Goal: Task Accomplishment & Management: Manage account settings

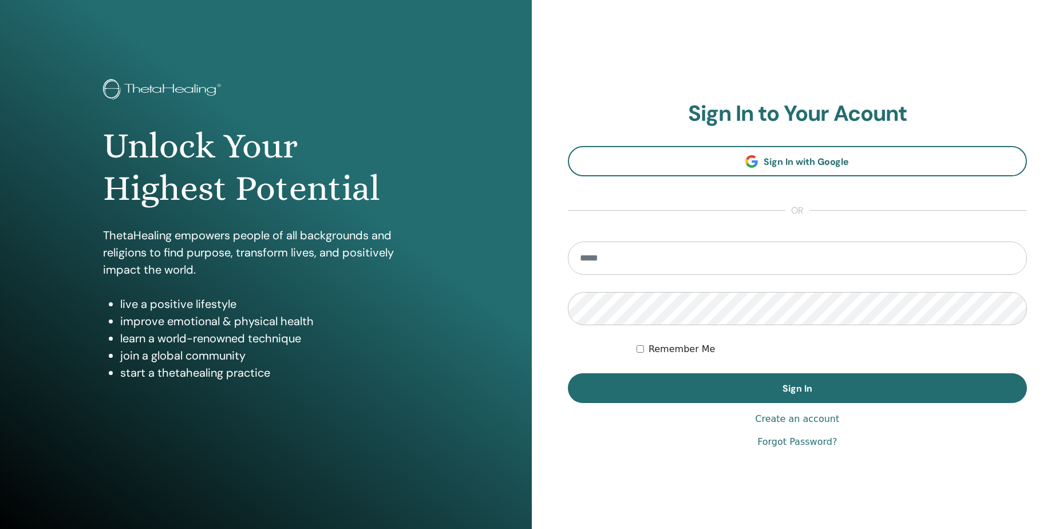
click at [682, 259] on input "email" at bounding box center [798, 257] width 460 height 33
type input "**********"
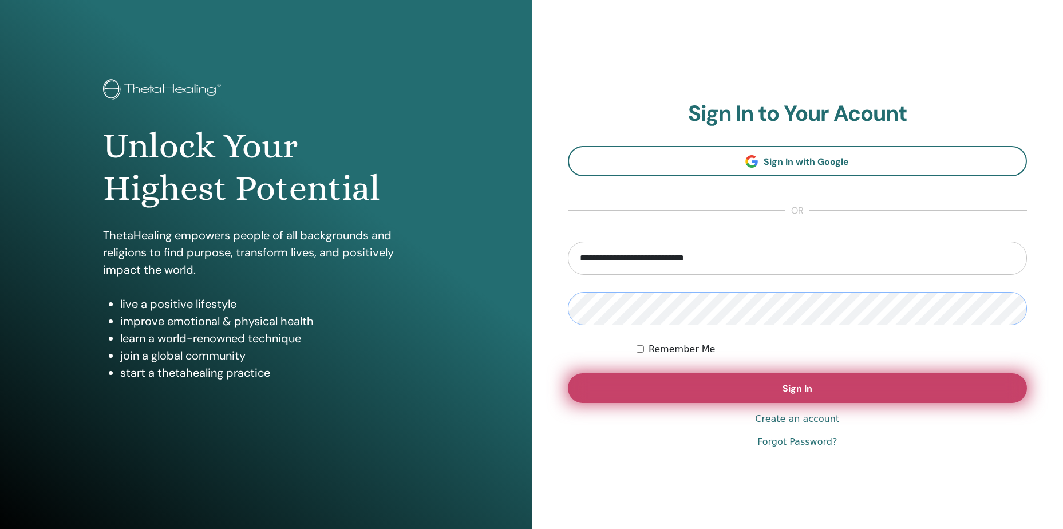
click at [679, 389] on form "**********" at bounding box center [798, 321] width 460 height 161
click at [679, 389] on button "Sign In" at bounding box center [798, 388] width 460 height 30
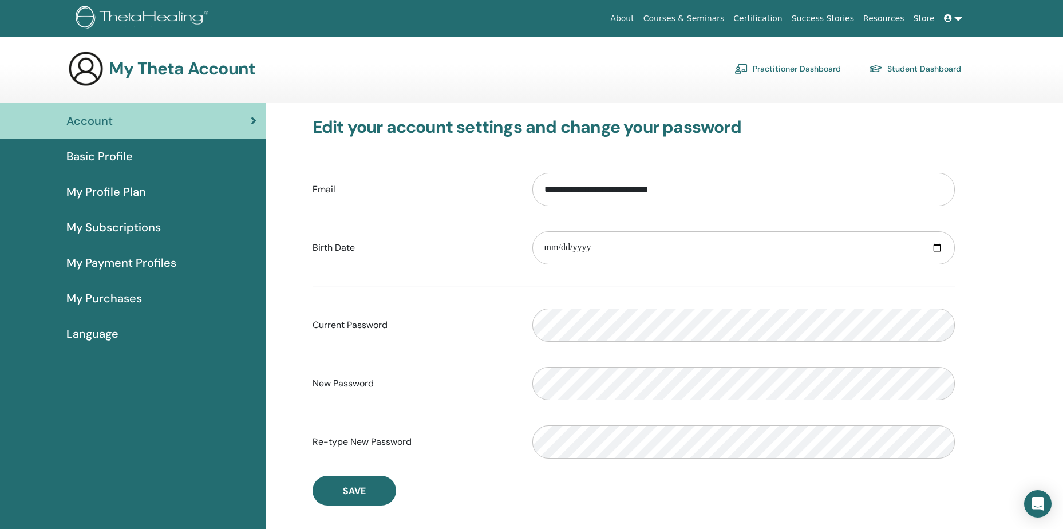
click at [805, 65] on link "Practitioner Dashboard" at bounding box center [787, 69] width 106 height 18
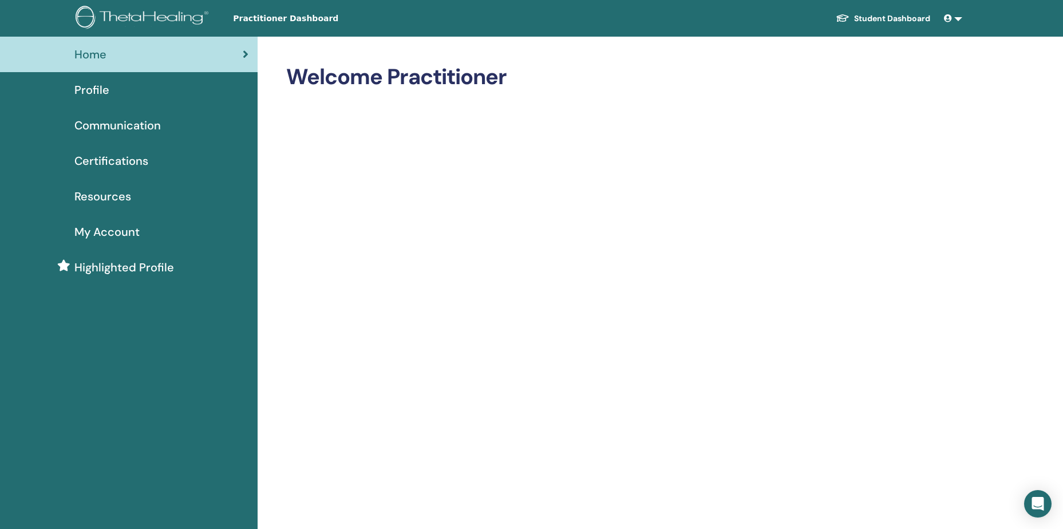
click at [100, 85] on span "Profile" at bounding box center [91, 89] width 35 height 17
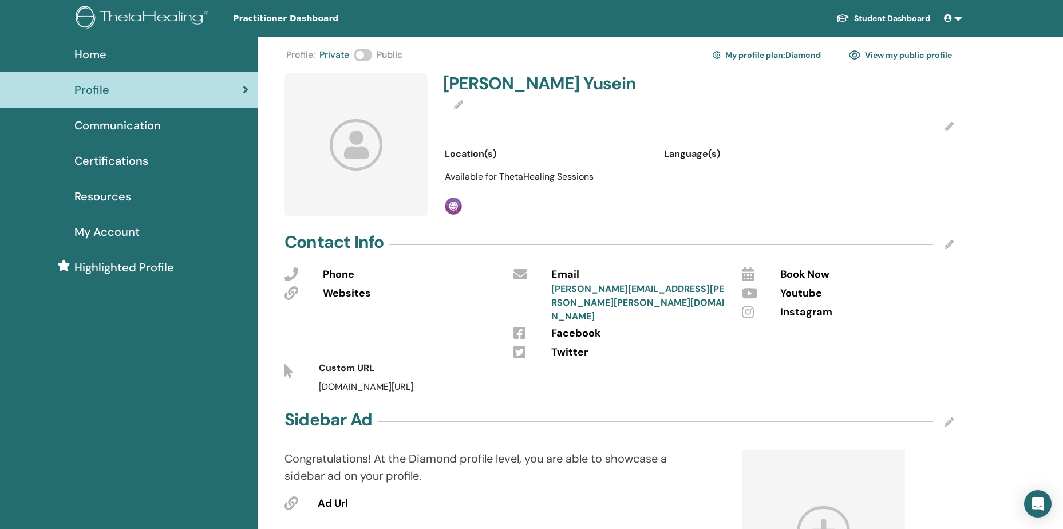
click at [502, 153] on div "Location(s)" at bounding box center [546, 154] width 202 height 14
click at [473, 176] on span "Available for ThetaHealing Sessions" at bounding box center [519, 177] width 149 height 12
click at [572, 326] on span "Facebook" at bounding box center [575, 333] width 49 height 15
click at [360, 54] on span at bounding box center [363, 55] width 18 height 13
click at [563, 326] on span "Facebook" at bounding box center [575, 333] width 49 height 15
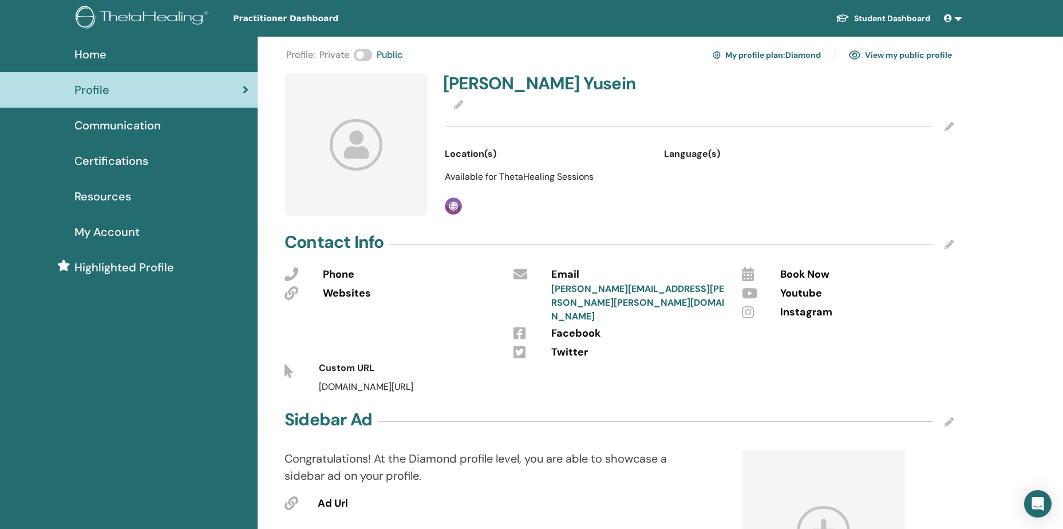
click at [364, 56] on span at bounding box center [363, 55] width 18 height 13
click at [493, 116] on div at bounding box center [699, 126] width 509 height 29
click at [454, 96] on div "Polina Yusein" at bounding box center [567, 85] width 263 height 25
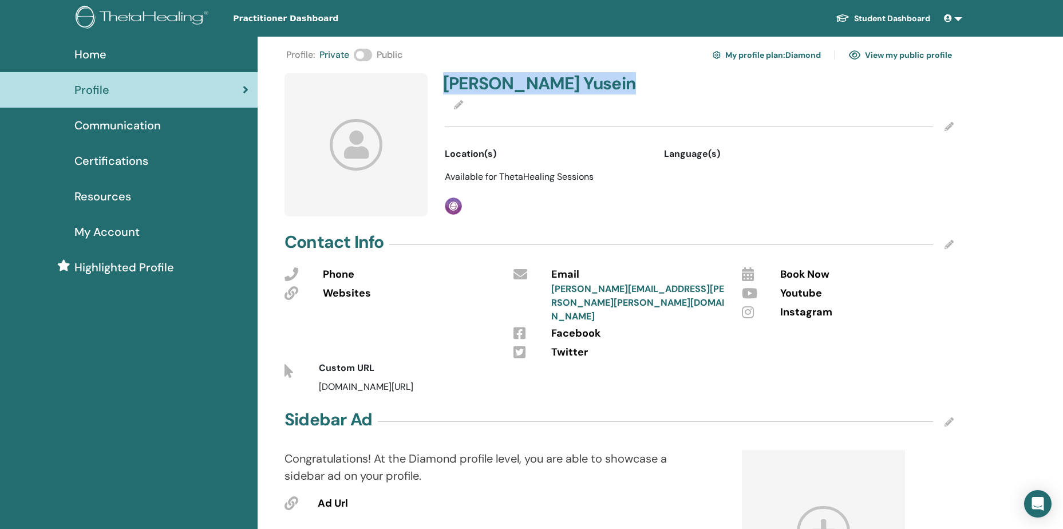
click at [454, 96] on div "Polina Yusein" at bounding box center [567, 85] width 263 height 25
drag, startPoint x: 454, startPoint y: 96, endPoint x: 456, endPoint y: 109, distance: 12.8
click at [456, 109] on icon at bounding box center [458, 104] width 9 height 9
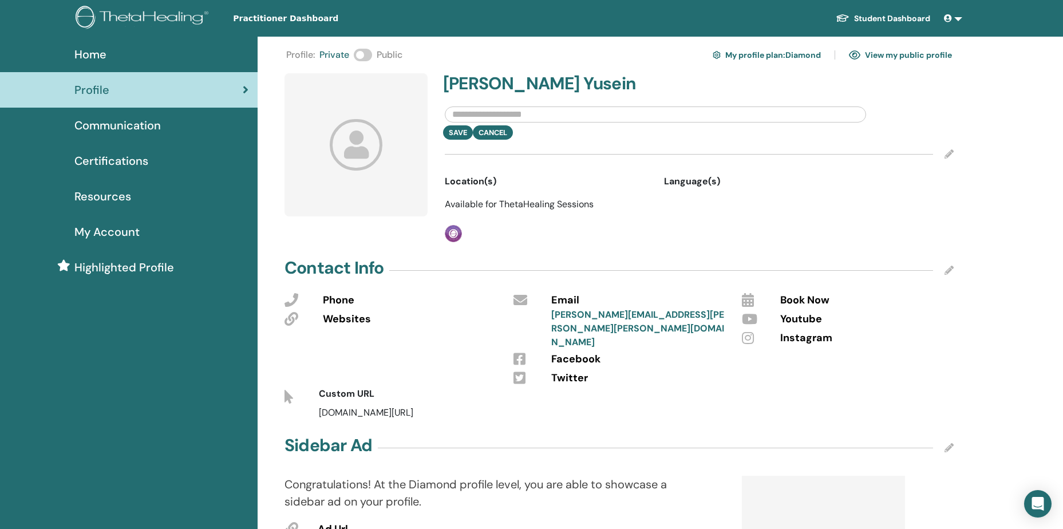
click at [944, 148] on div at bounding box center [699, 154] width 509 height 29
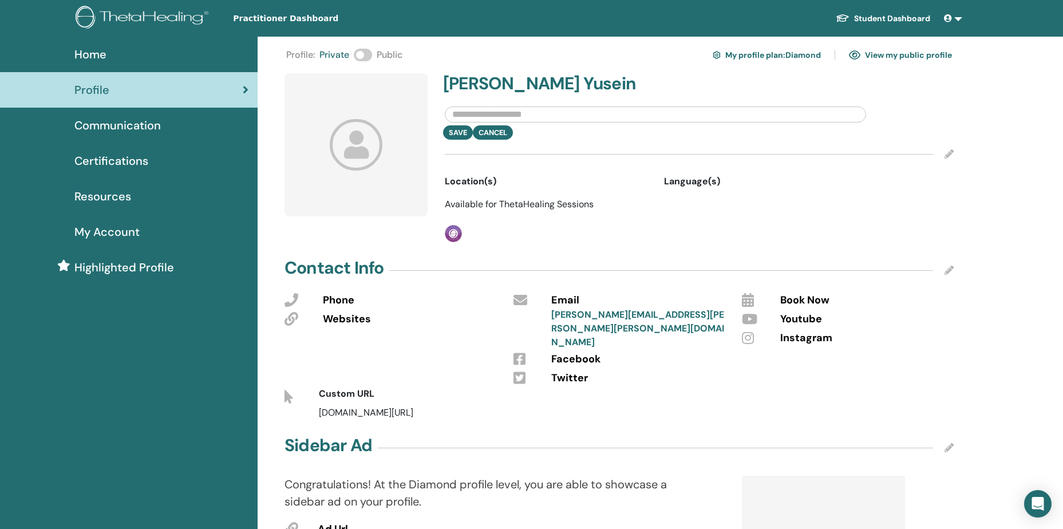
drag, startPoint x: 944, startPoint y: 148, endPoint x: 950, endPoint y: 157, distance: 10.8
click at [950, 157] on div at bounding box center [699, 154] width 509 height 29
click at [592, 154] on div at bounding box center [689, 154] width 488 height 1
drag, startPoint x: 592, startPoint y: 154, endPoint x: 591, endPoint y: 141, distance: 13.2
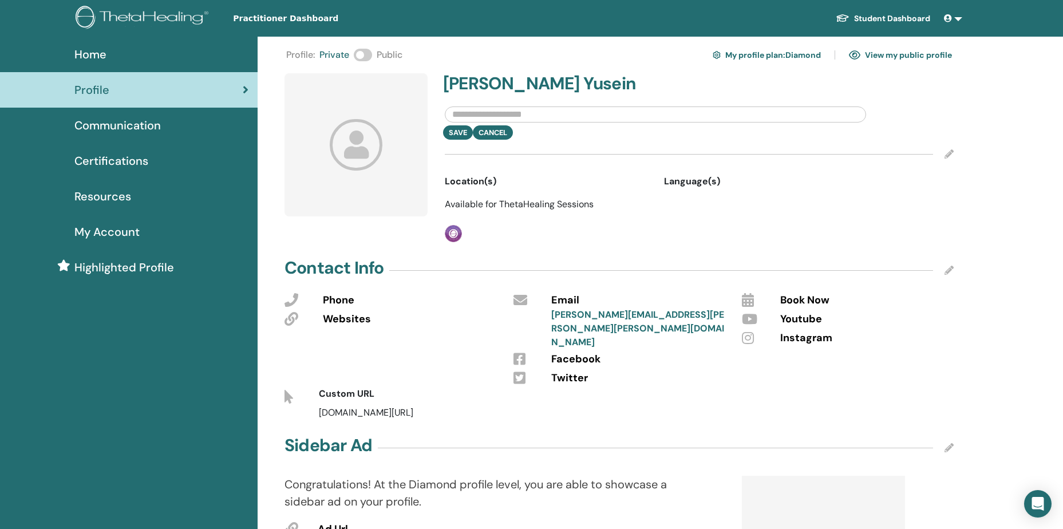
click at [591, 141] on div at bounding box center [699, 154] width 509 height 29
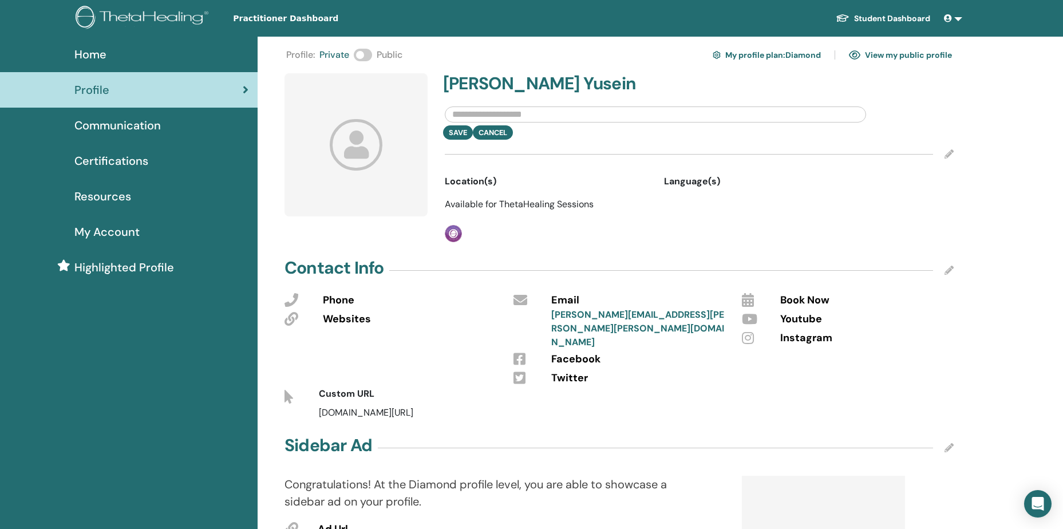
click at [591, 141] on div at bounding box center [699, 154] width 509 height 29
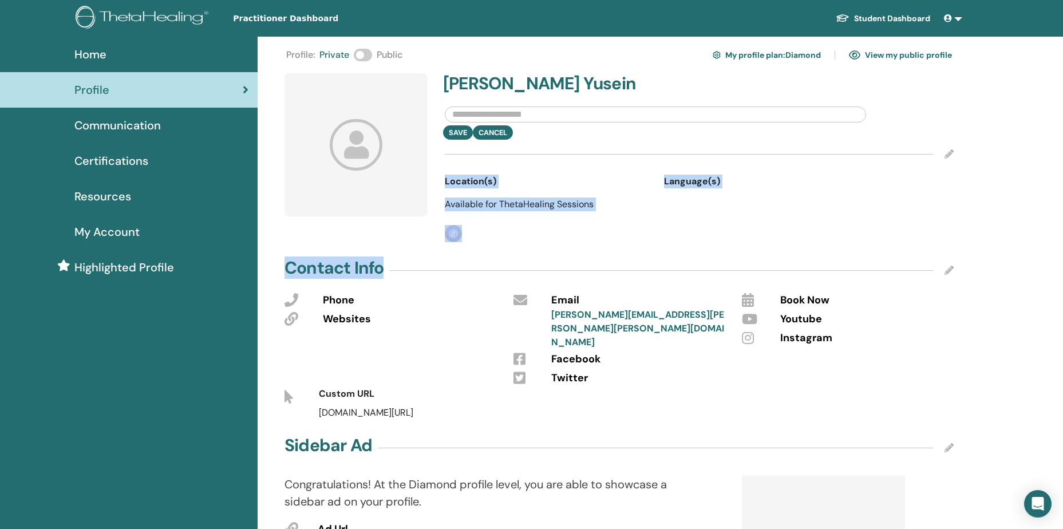
drag, startPoint x: 591, startPoint y: 141, endPoint x: 736, endPoint y: 245, distance: 178.3
drag, startPoint x: 736, startPoint y: 245, endPoint x: 643, endPoint y: 246, distance: 93.3
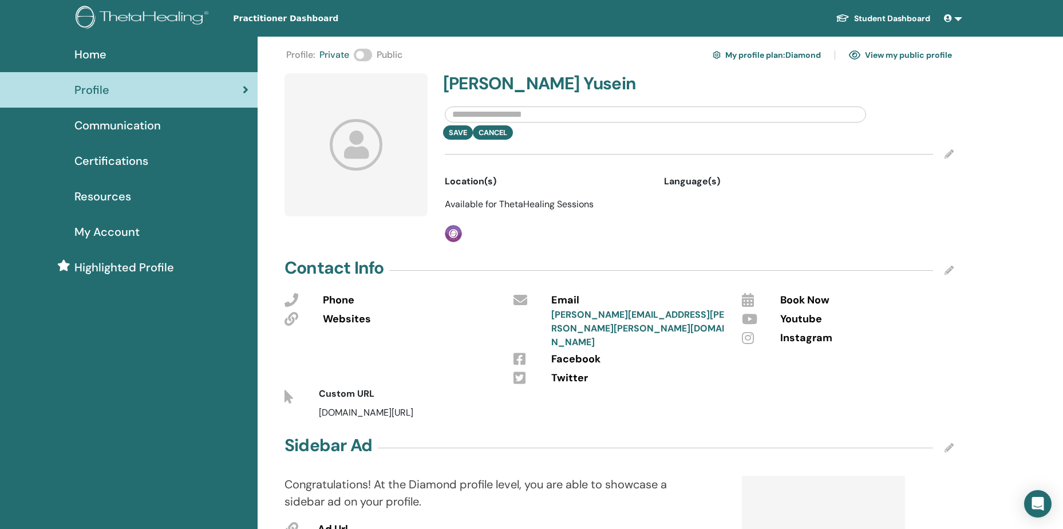
click at [125, 131] on span "Communication" at bounding box center [117, 125] width 86 height 17
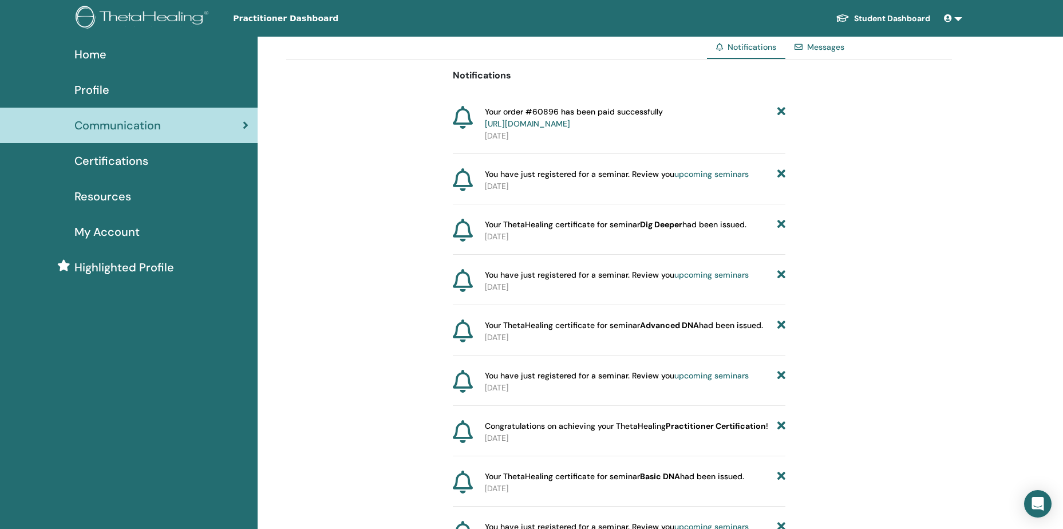
click at [121, 159] on span "Certifications" at bounding box center [111, 160] width 74 height 17
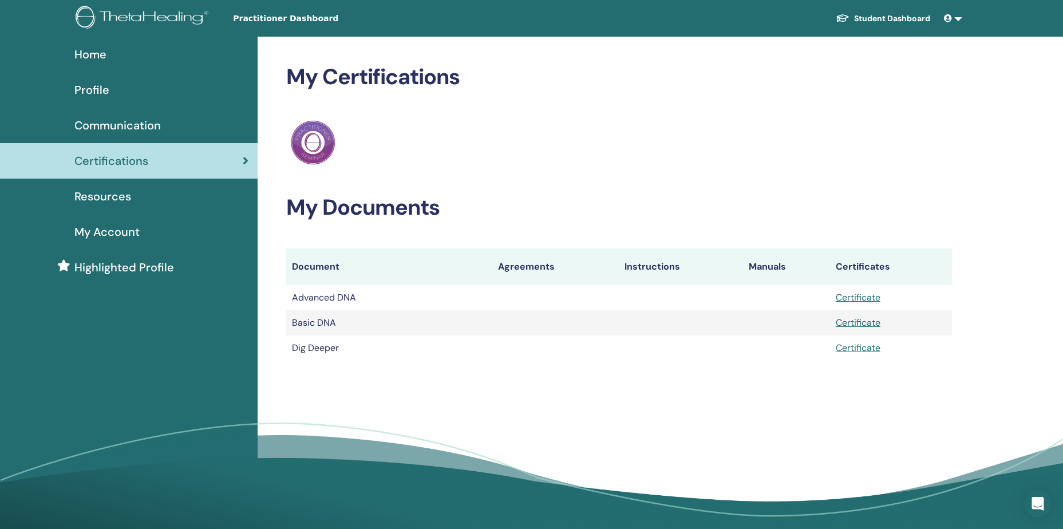
click at [113, 225] on span "My Account" at bounding box center [106, 231] width 65 height 17
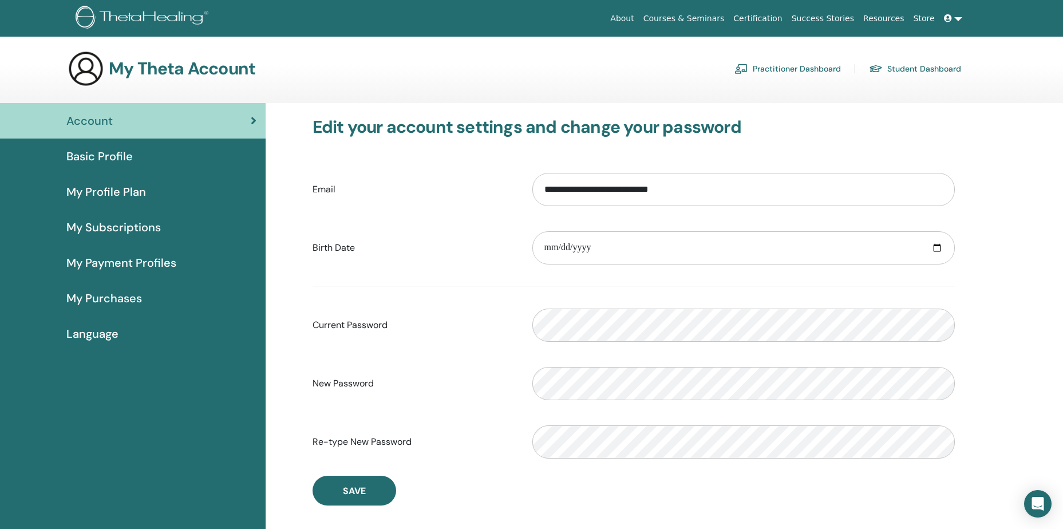
click at [98, 117] on span "Account" at bounding box center [89, 120] width 46 height 17
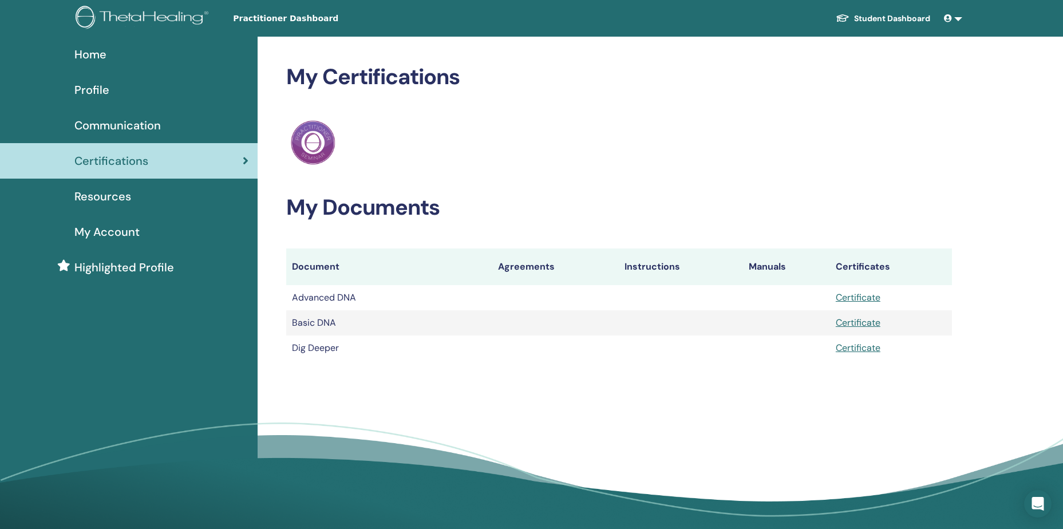
click at [110, 50] on div "Home" at bounding box center [128, 54] width 239 height 17
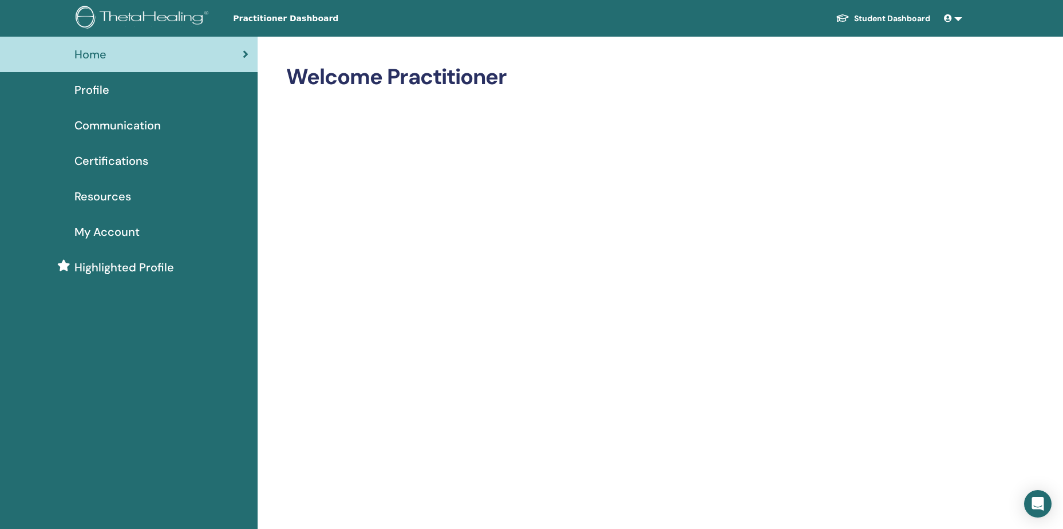
click at [957, 22] on link at bounding box center [952, 18] width 27 height 21
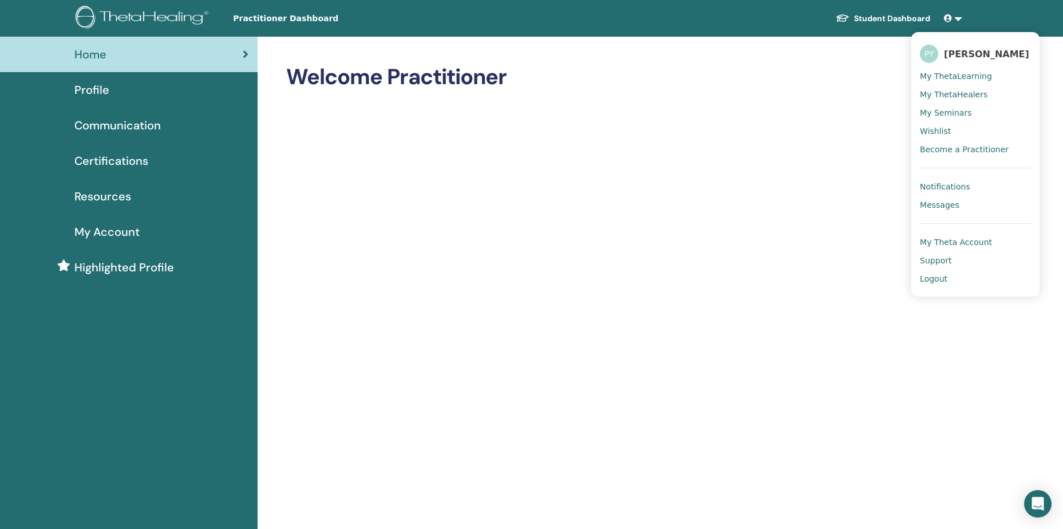
click at [950, 237] on span "My Theta Account" at bounding box center [956, 242] width 72 height 10
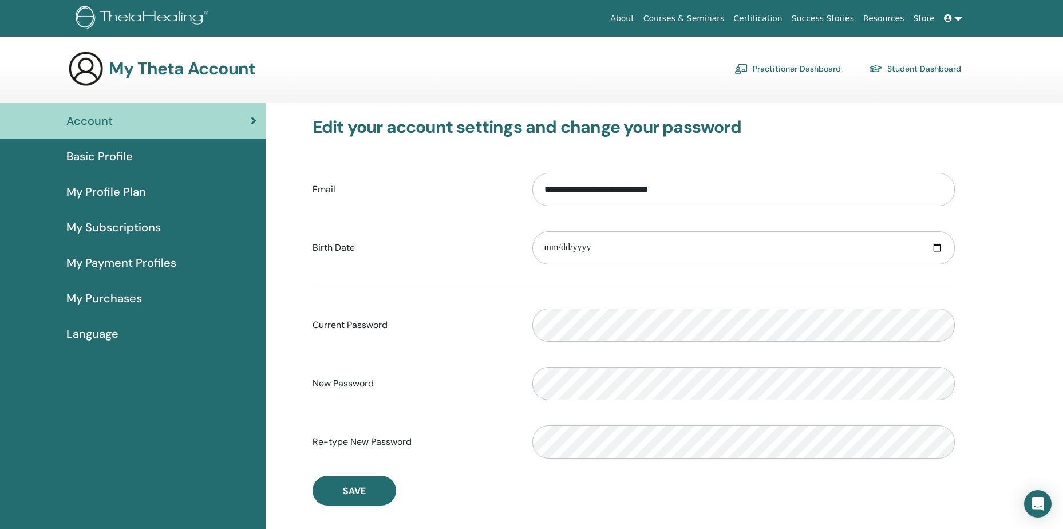
click at [245, 116] on div "Account" at bounding box center [132, 120] width 247 height 17
click at [761, 69] on link "Practitioner Dashboard" at bounding box center [787, 69] width 106 height 18
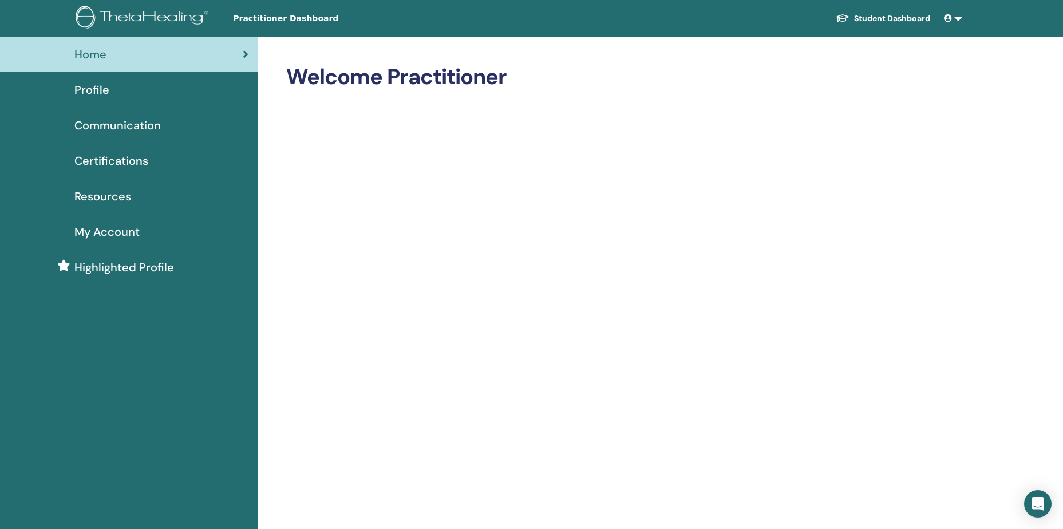
click at [99, 86] on span "Profile" at bounding box center [91, 89] width 35 height 17
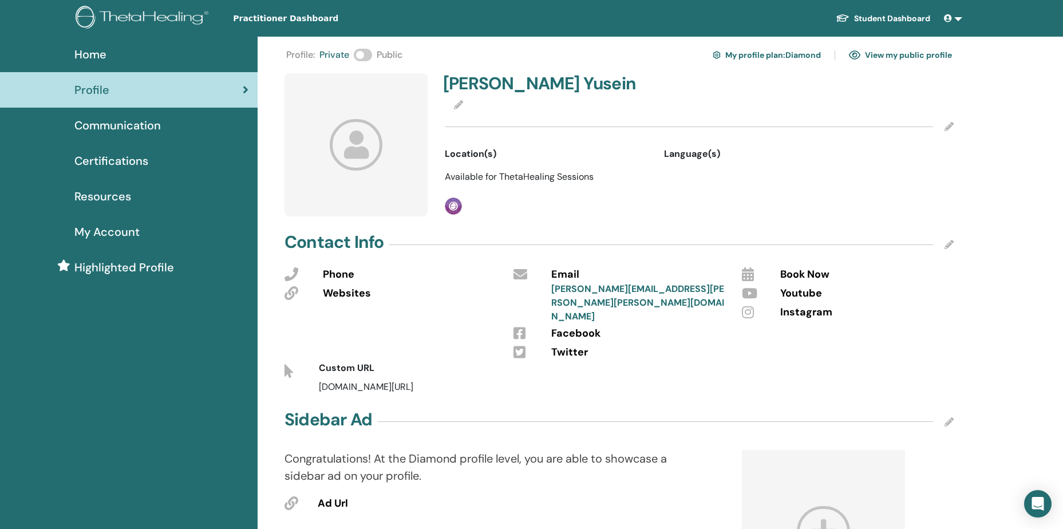
click at [879, 49] on link "View my public profile" at bounding box center [900, 55] width 103 height 18
click at [367, 140] on icon at bounding box center [356, 144] width 53 height 51
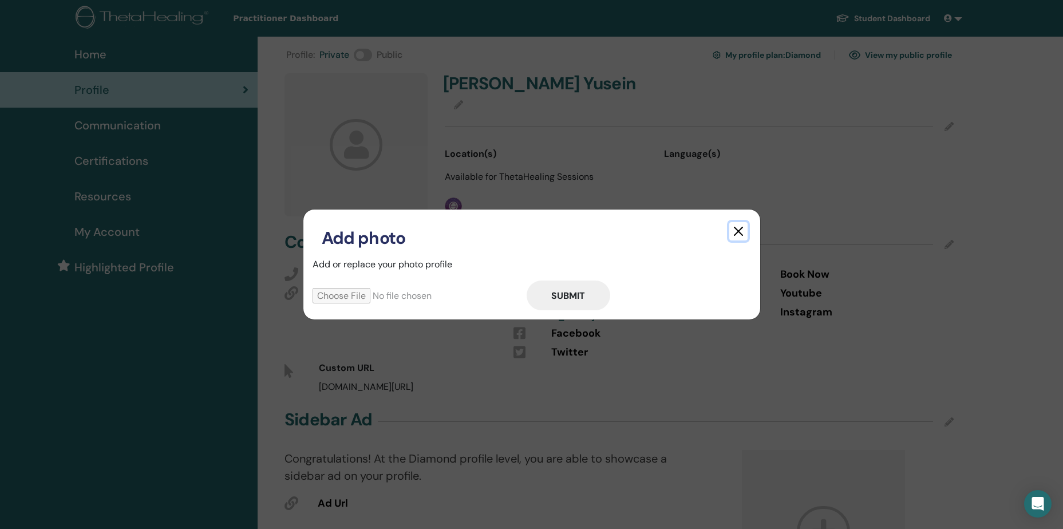
click at [738, 235] on button "button" at bounding box center [738, 231] width 18 height 18
